Goal: Task Accomplishment & Management: Manage account settings

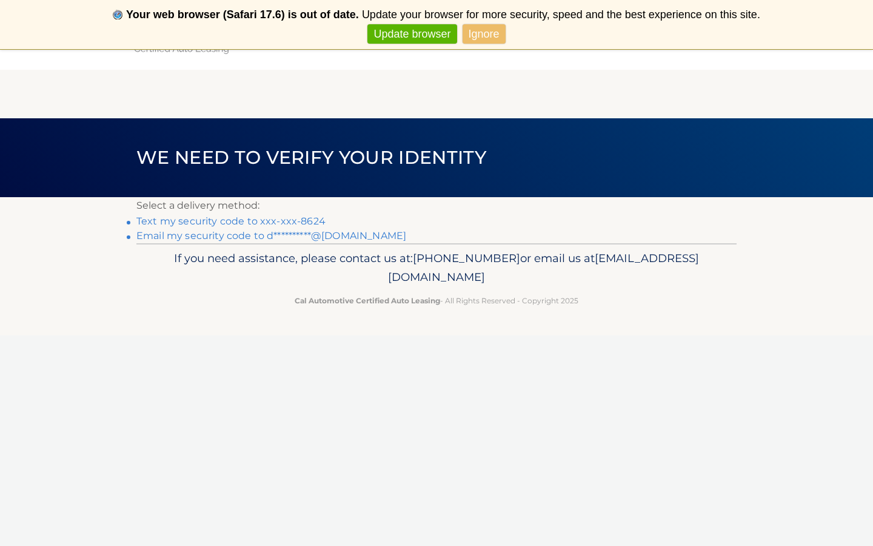
click at [209, 218] on link "Text my security code to xxx-xxx-8624" at bounding box center [230, 221] width 189 height 12
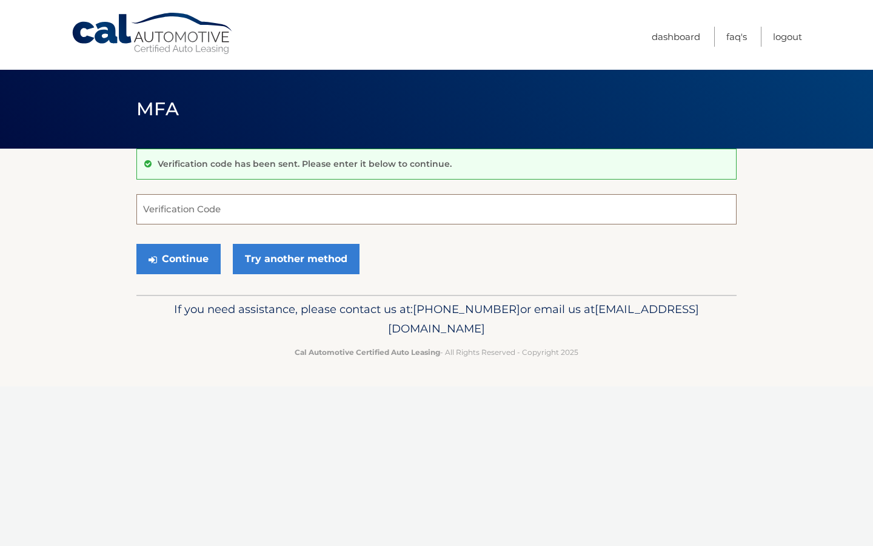
click at [176, 197] on input "Verification Code" at bounding box center [436, 209] width 600 height 30
type input "639572"
click at [185, 258] on button "Continue" at bounding box center [178, 259] width 84 height 30
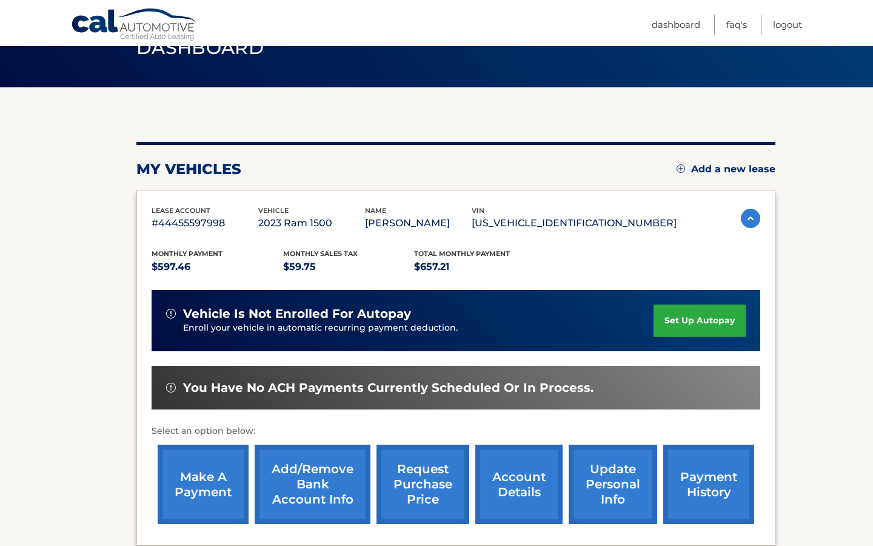
scroll to position [70, 0]
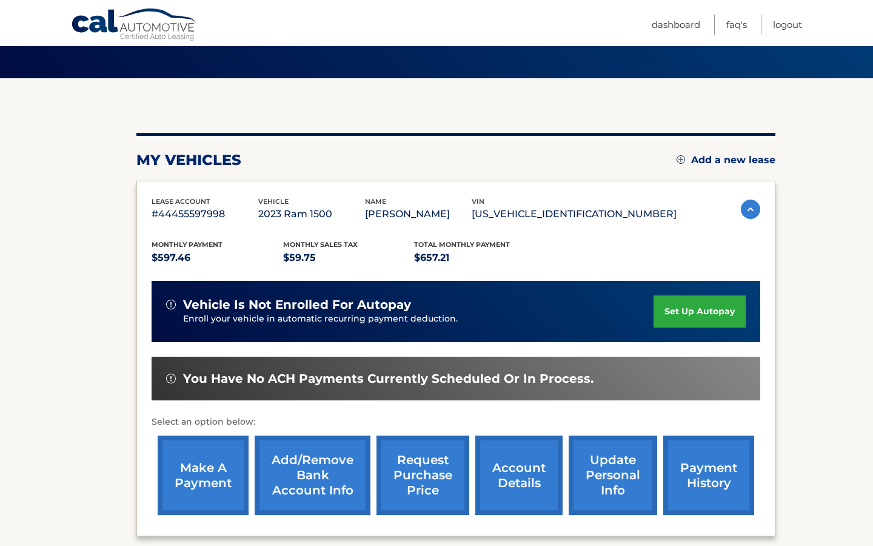
click at [220, 470] on link "make a payment" at bounding box center [203, 474] width 91 height 79
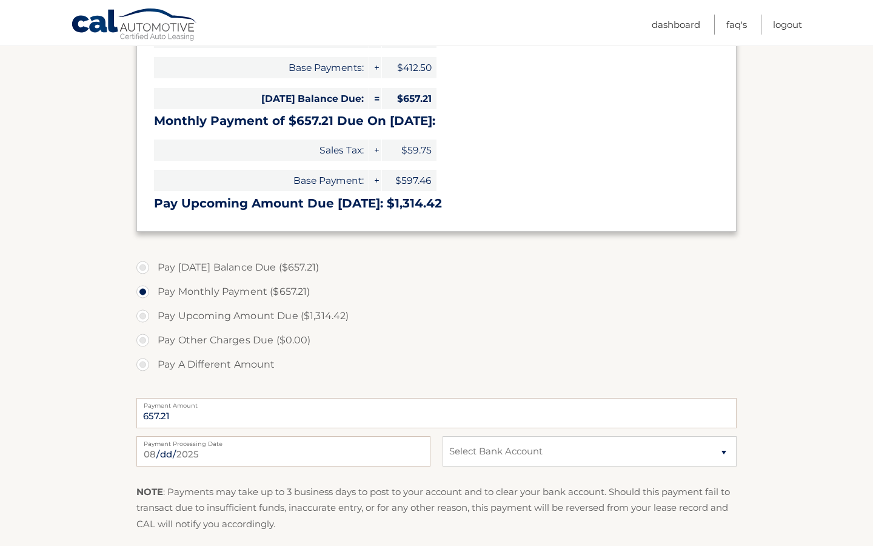
scroll to position [287, 0]
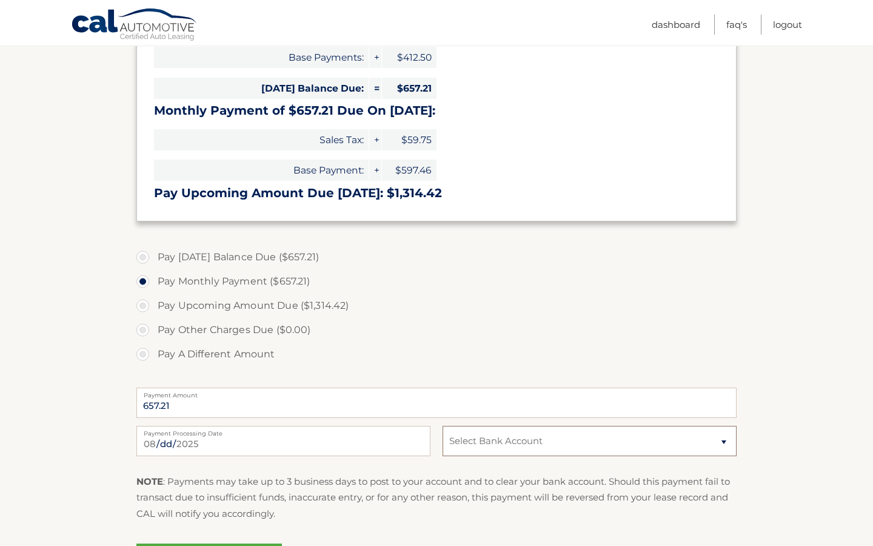
select select "YzM5MDExNjItMGFjNS00MzdjLWI5NDItN2U3MzViYWUyZjNi"
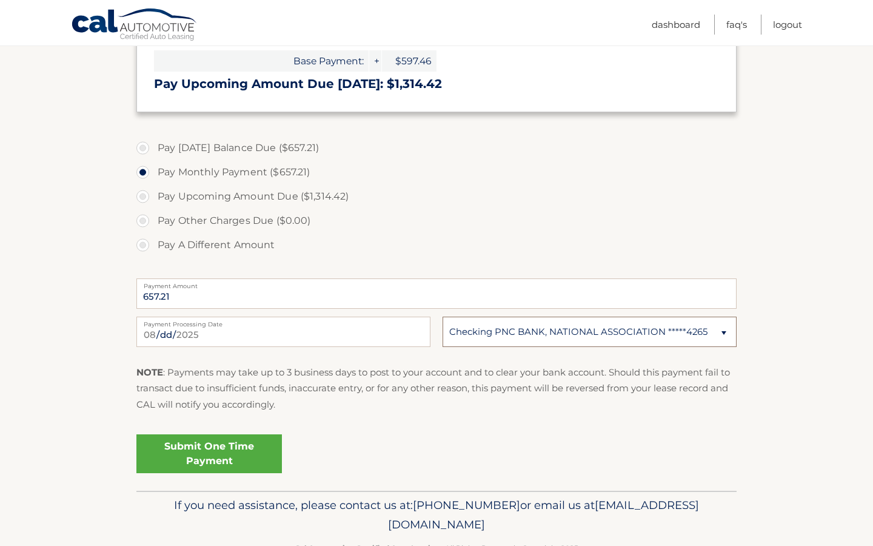
scroll to position [398, 0]
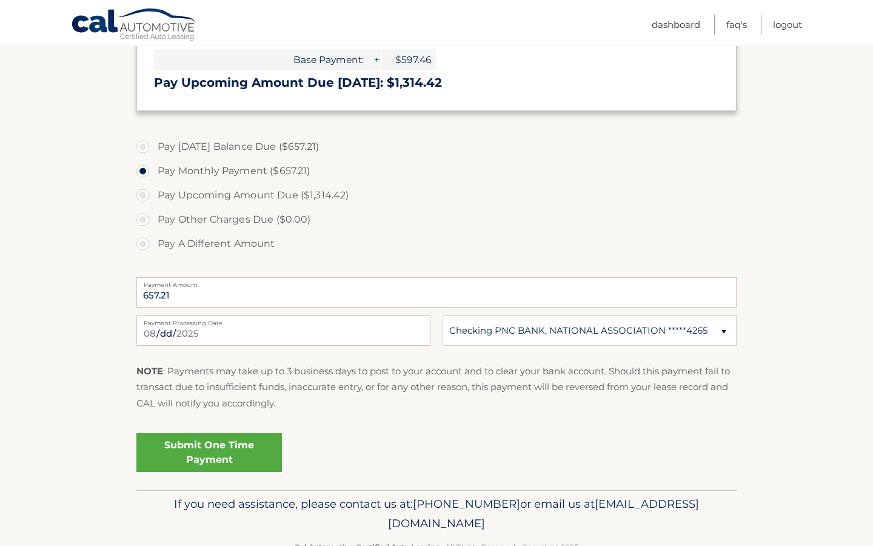
click at [217, 447] on link "Submit One Time Payment" at bounding box center [209, 452] width 146 height 39
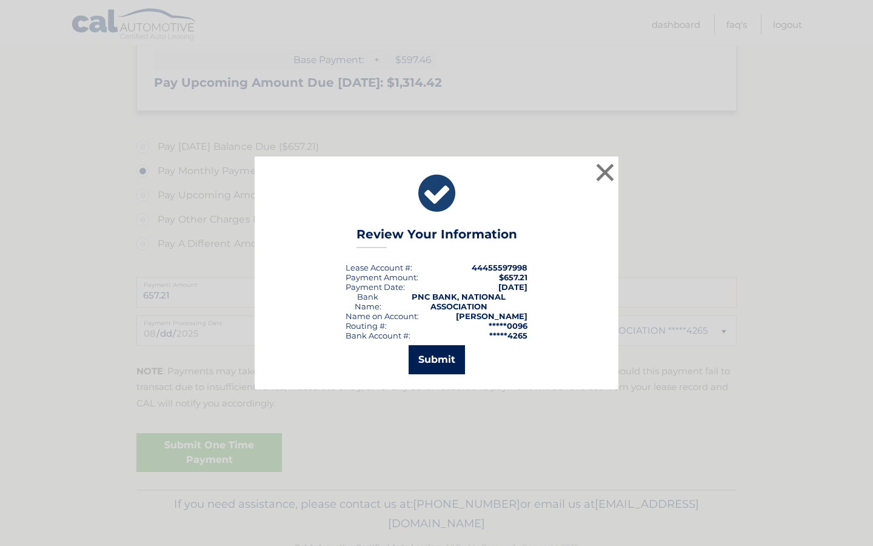
click at [455, 358] on button "Submit" at bounding box center [437, 359] width 56 height 29
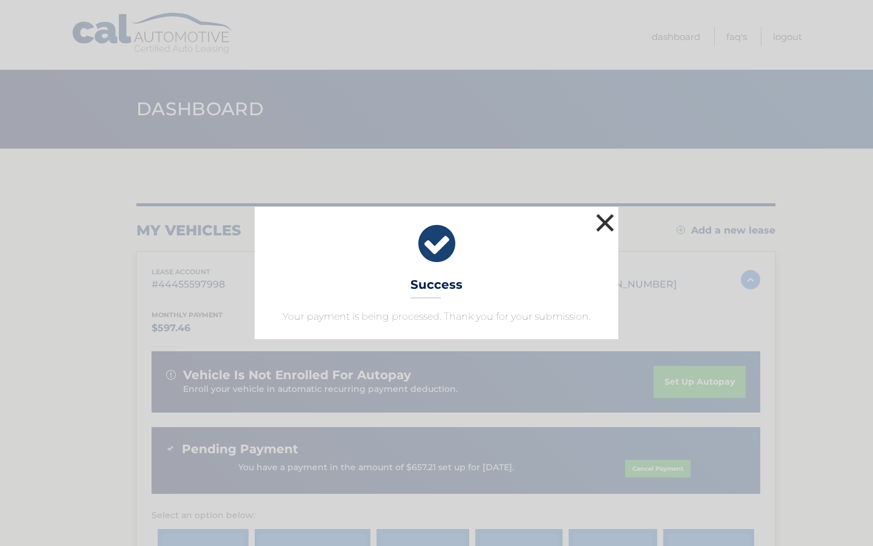
click at [609, 218] on button "×" at bounding box center [605, 222] width 24 height 24
